Goal: Obtain resource: Obtain resource

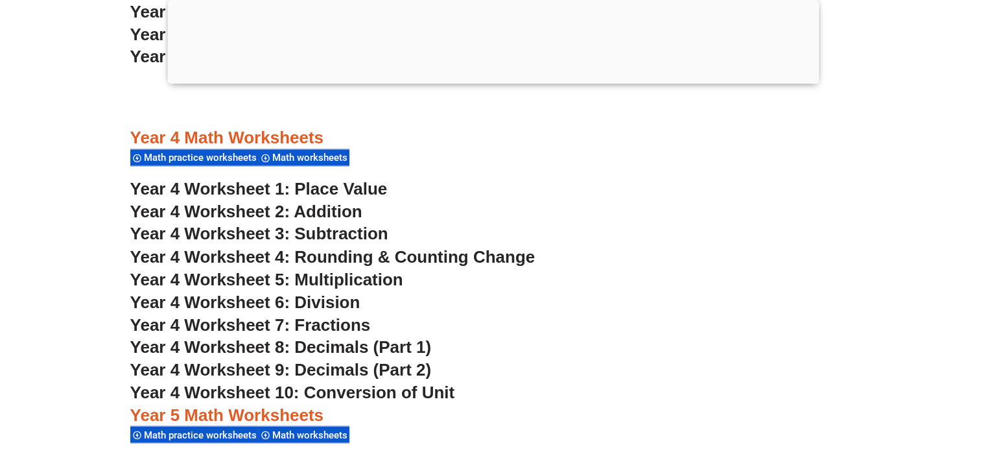
scroll to position [2226, 0]
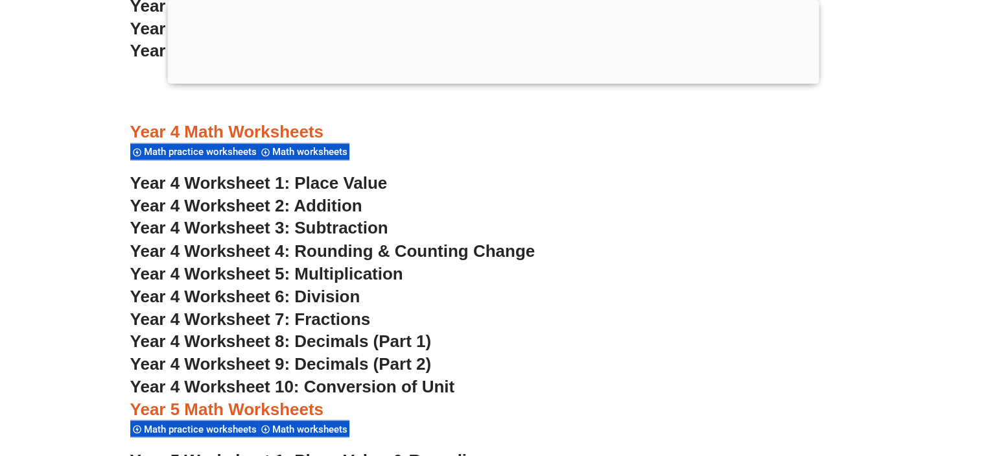
click at [416, 248] on span "Year 4 Worksheet 4: Rounding & Counting Change" at bounding box center [332, 249] width 405 height 19
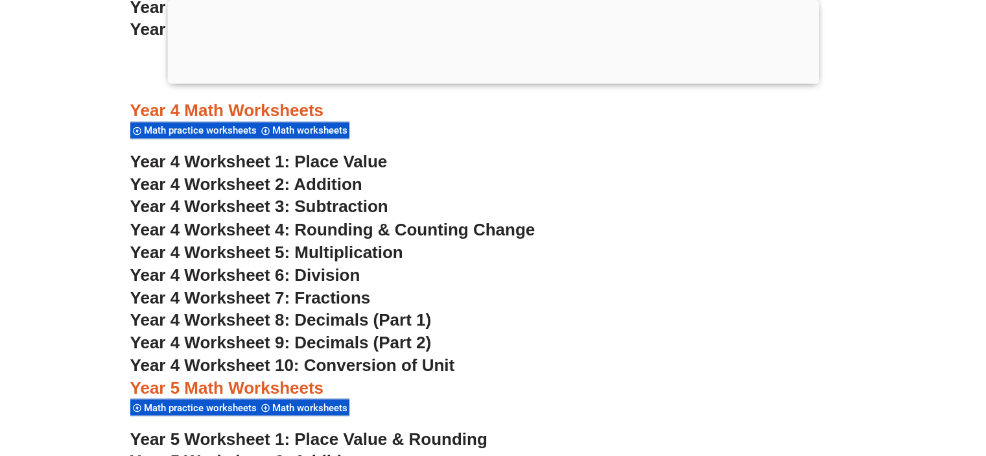
scroll to position [2276, 0]
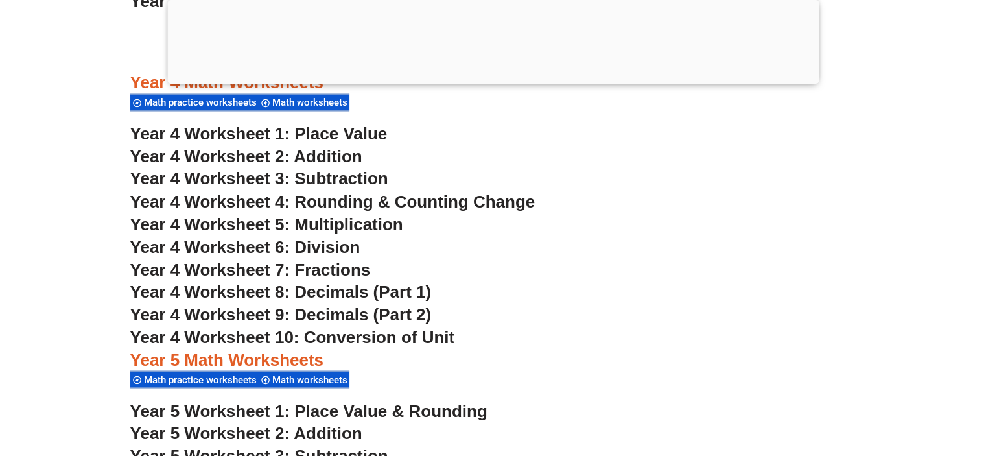
click at [383, 218] on span "Year 4 Worksheet 5: Multiplication" at bounding box center [266, 223] width 273 height 19
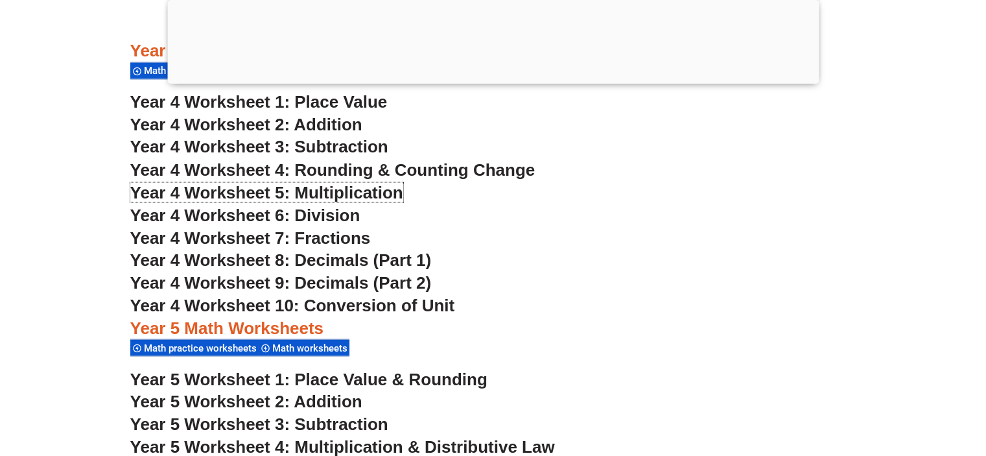
scroll to position [2301, 0]
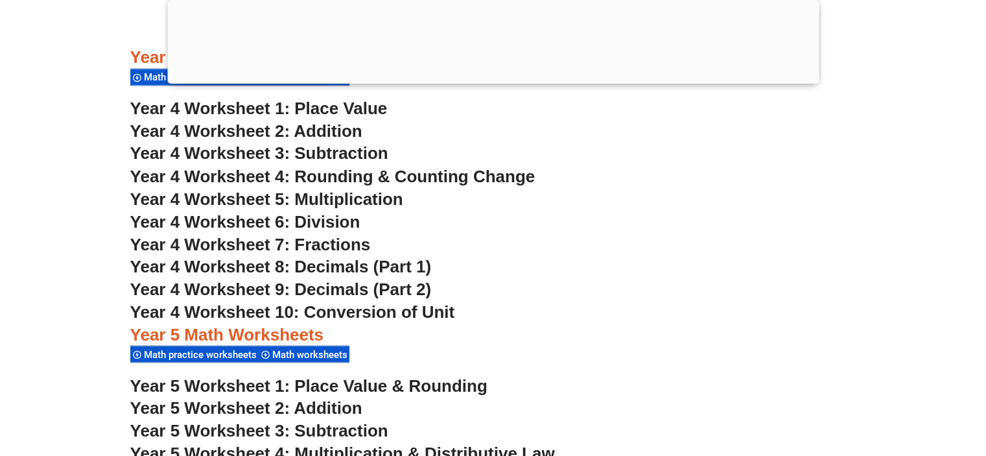
click at [355, 241] on span "Year 4 Worksheet 7: Fractions" at bounding box center [250, 243] width 240 height 19
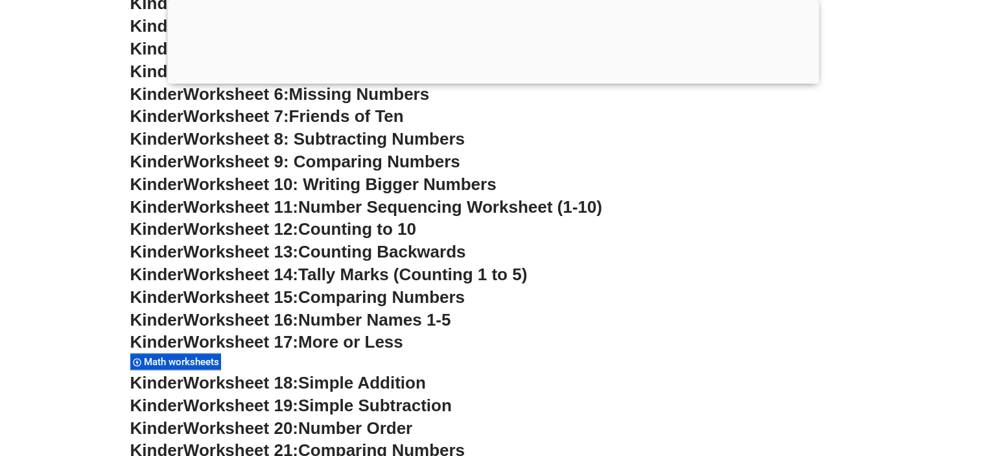
scroll to position [815, 0]
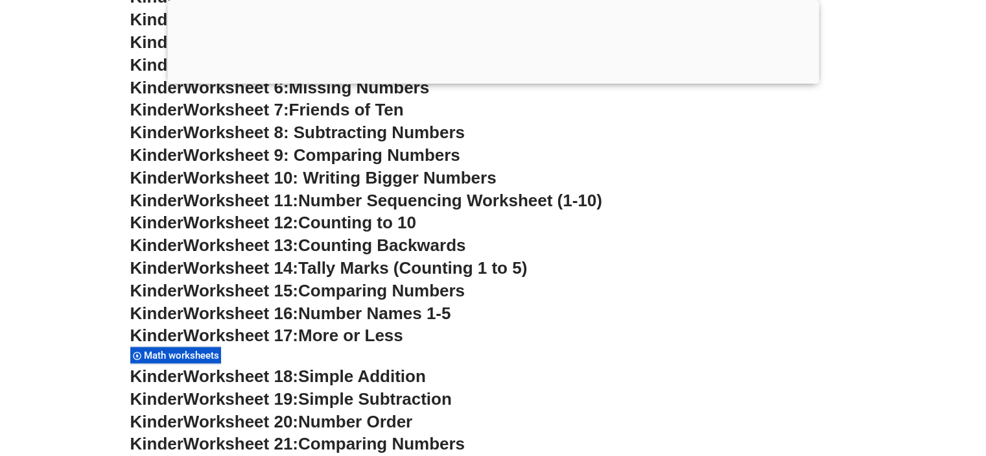
click at [485, 80] on div at bounding box center [492, 80] width 651 height 0
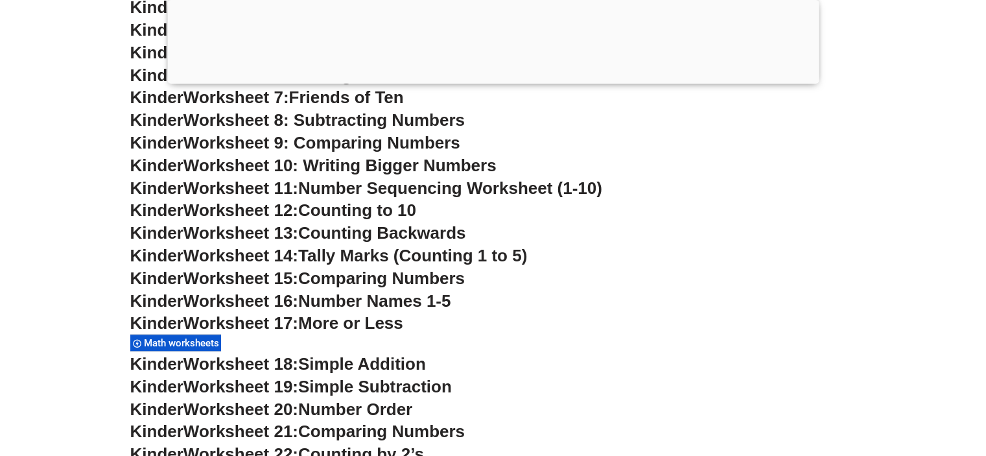
scroll to position [735, 0]
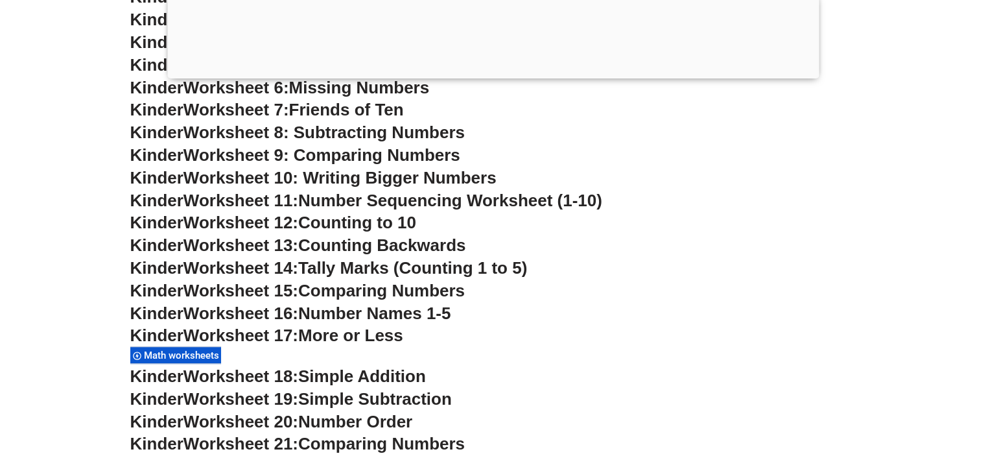
click at [486, 91] on h3 "Kinder Worksheet 6: Missing Numbers" at bounding box center [493, 88] width 726 height 22
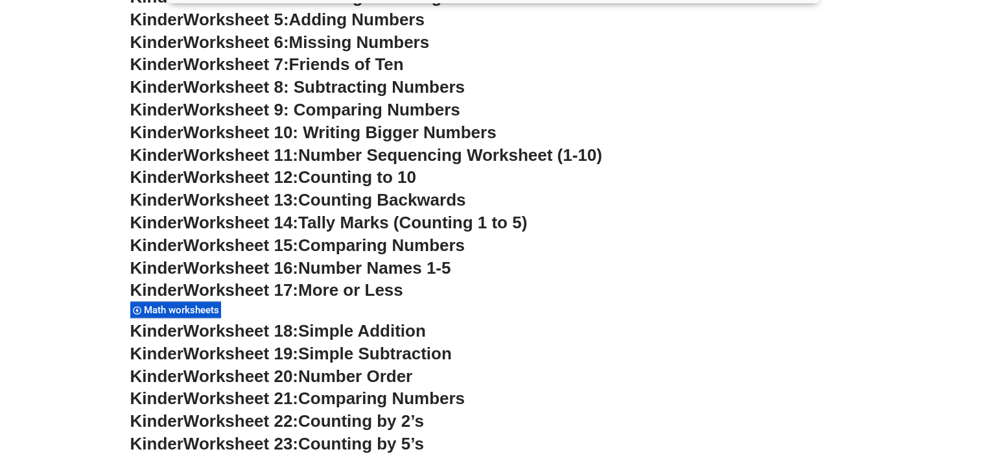
scroll to position [781, 0]
click at [509, 287] on h3 "Kinder Worksheet 17: More or Less" at bounding box center [493, 290] width 726 height 22
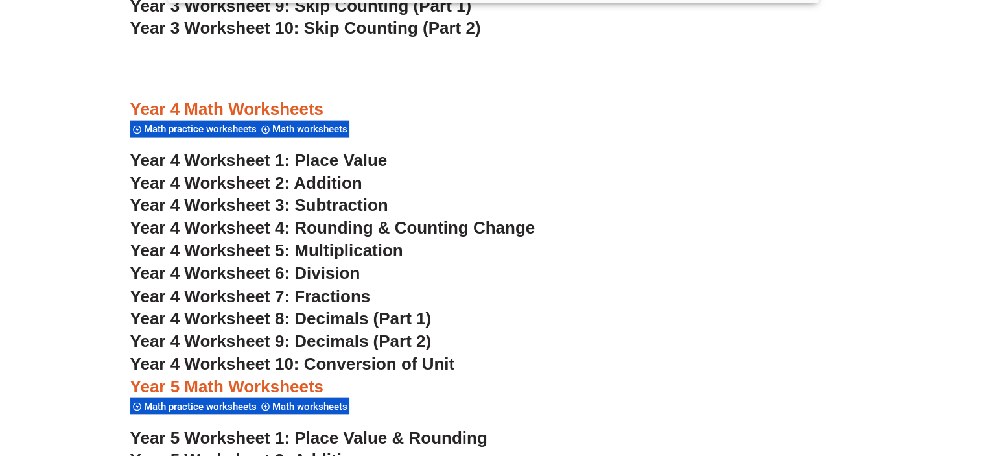
scroll to position [2167, 0]
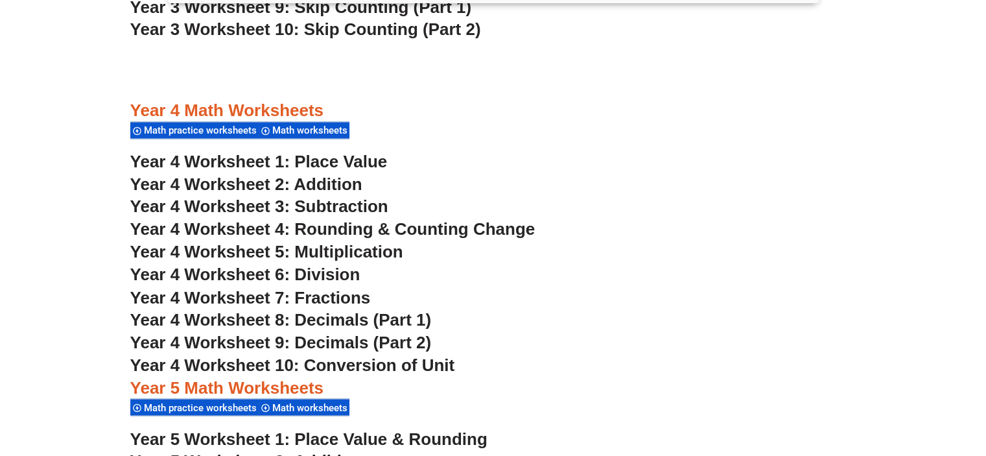
drag, startPoint x: 633, startPoint y: 229, endPoint x: 503, endPoint y: 232, distance: 129.7
click at [503, 232] on span "Year 4 Worksheet 4: Rounding & Counting Change" at bounding box center [332, 228] width 405 height 19
